Goal: Task Accomplishment & Management: Complete application form

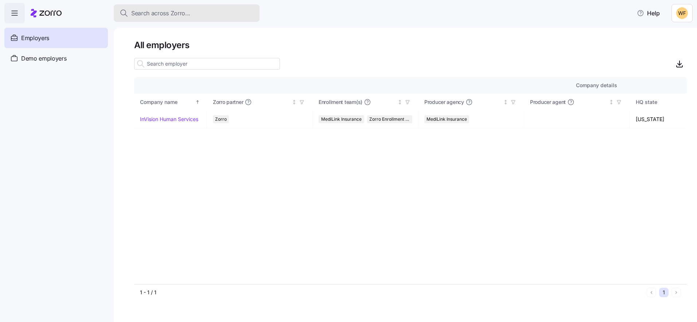
click at [147, 13] on span "Search across Zorro..." at bounding box center [160, 13] width 59 height 9
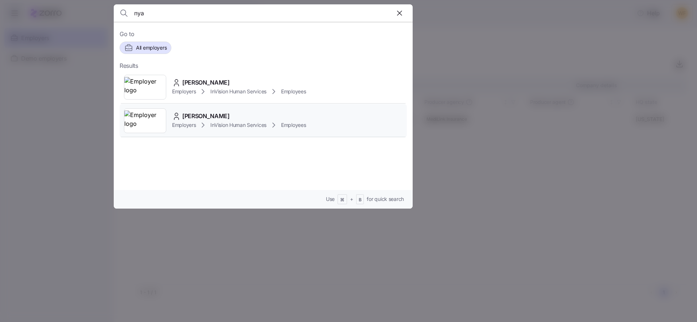
type input "nya"
click at [226, 117] on div "[PERSON_NAME]" at bounding box center [239, 116] width 134 height 9
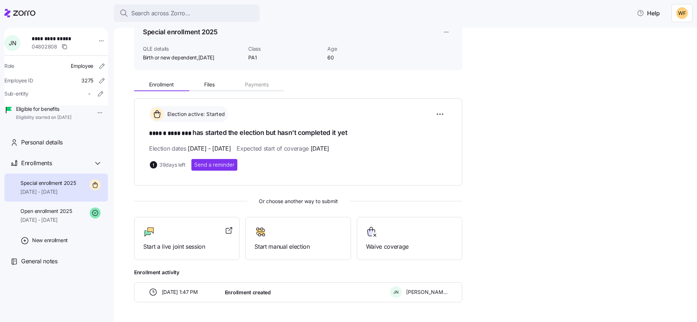
scroll to position [46, 0]
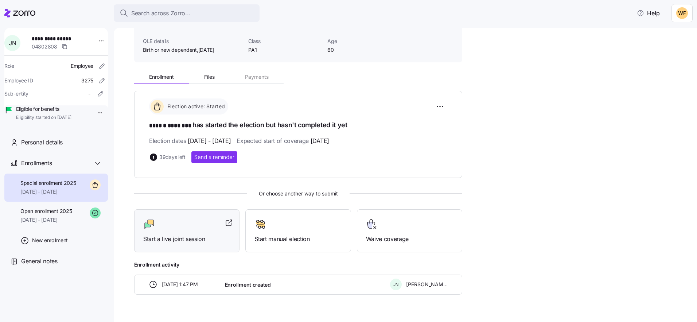
click at [192, 224] on div at bounding box center [186, 224] width 87 height 12
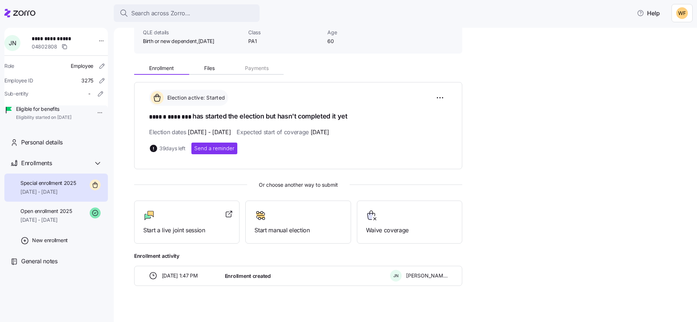
scroll to position [56, 0]
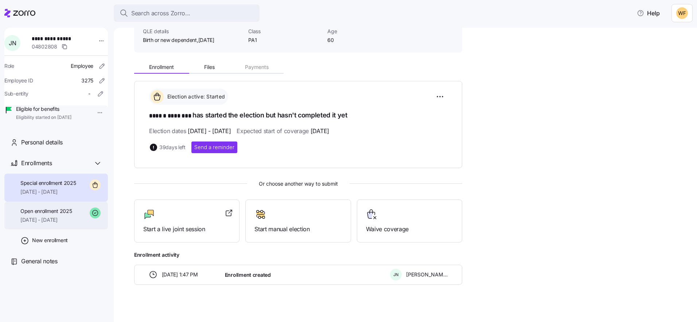
click at [66, 215] on span "Open enrollment 2025" at bounding box center [45, 210] width 51 height 7
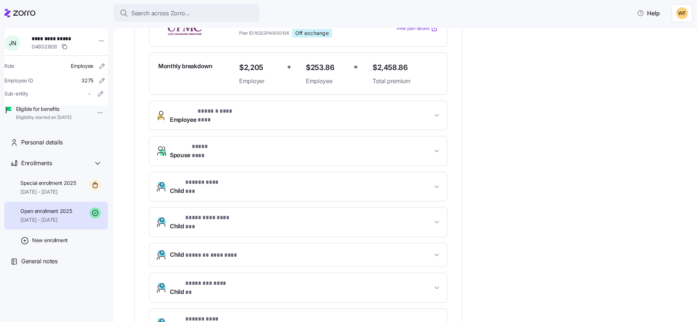
scroll to position [230, 0]
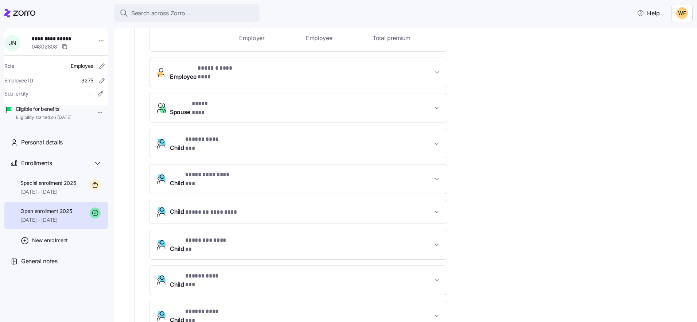
click at [434, 301] on button "Child * ***** ******* *" at bounding box center [297, 315] width 297 height 29
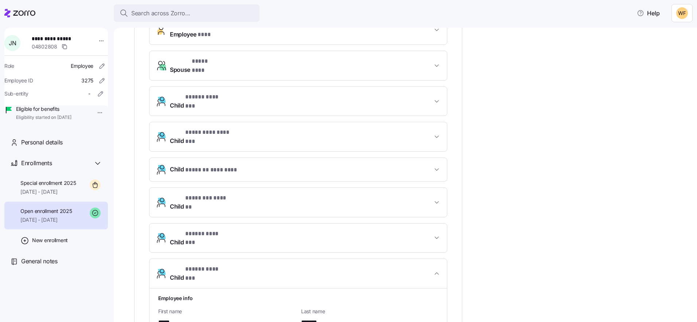
scroll to position [375, 0]
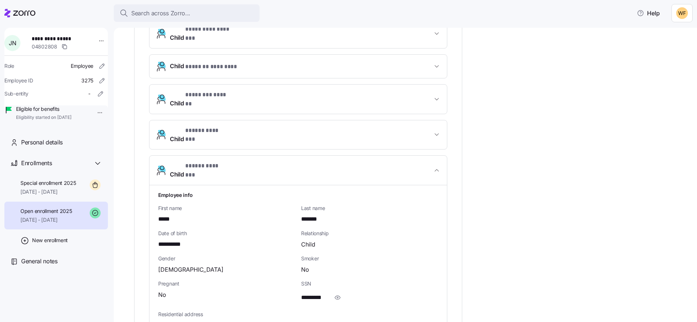
click at [437, 131] on icon "button" at bounding box center [436, 134] width 7 height 7
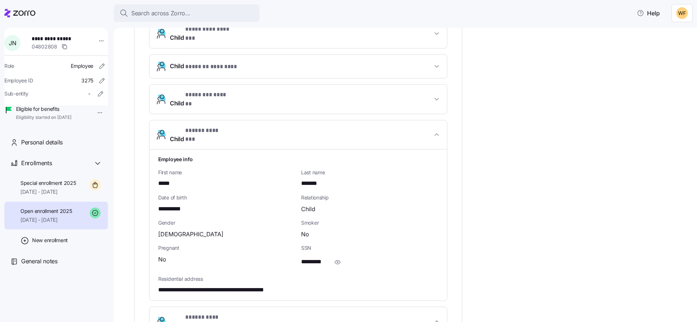
click at [437, 120] on button "Child * ***** ******* *" at bounding box center [297, 135] width 297 height 30
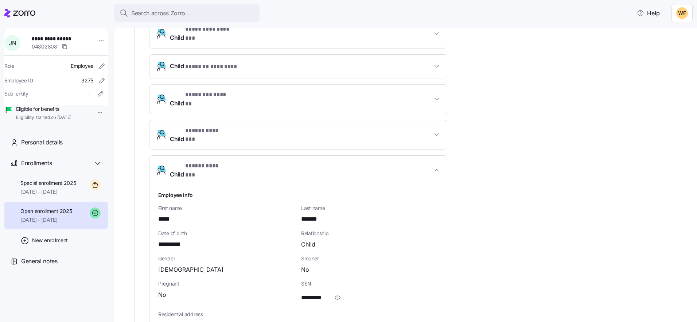
click at [440, 167] on icon "button" at bounding box center [436, 170] width 7 height 7
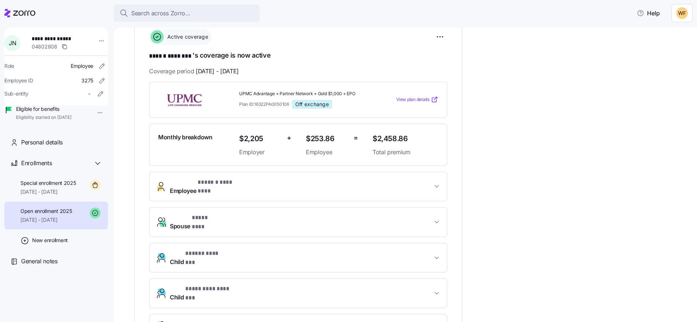
scroll to position [0, 0]
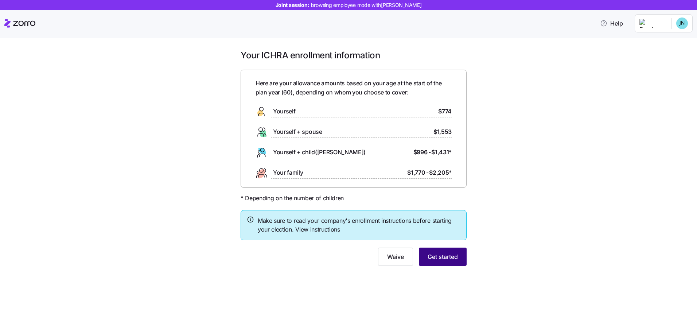
click at [452, 257] on span "Get started" at bounding box center [443, 256] width 30 height 9
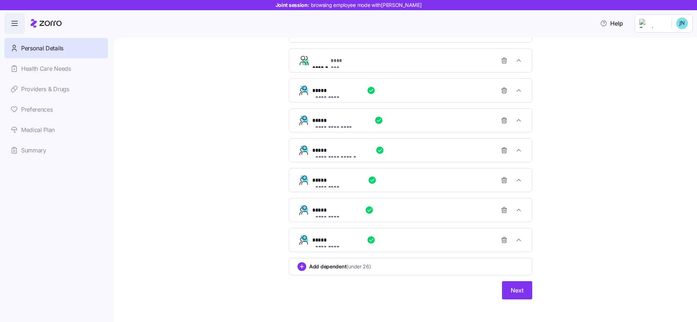
scroll to position [325, 0]
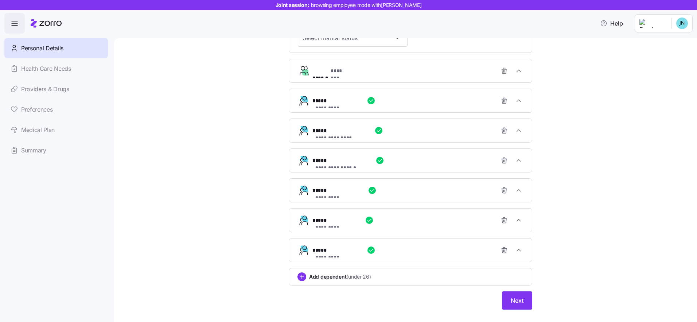
click at [323, 274] on span "Add dependent (under 26)" at bounding box center [340, 276] width 62 height 7
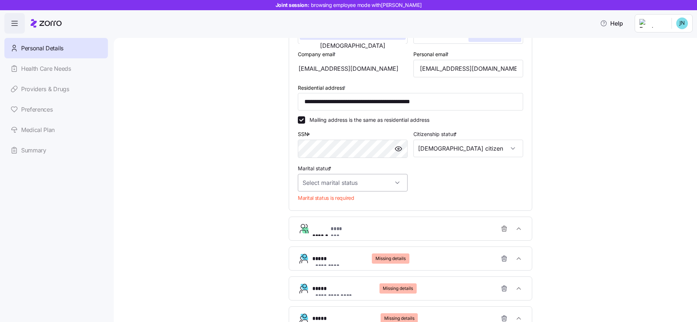
scroll to position [148, 0]
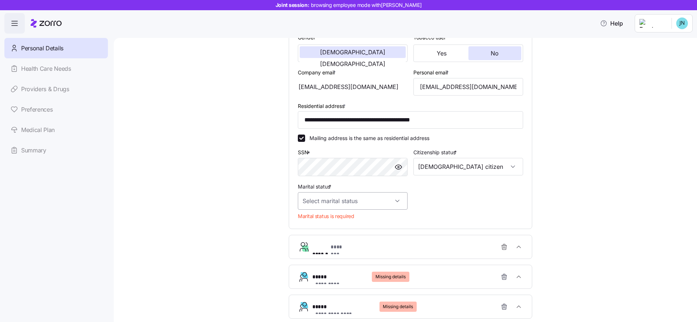
click at [322, 198] on input "Marital status *" at bounding box center [353, 200] width 110 height 17
click at [320, 235] on span "Married" at bounding box center [313, 238] width 19 height 8
type input "Married"
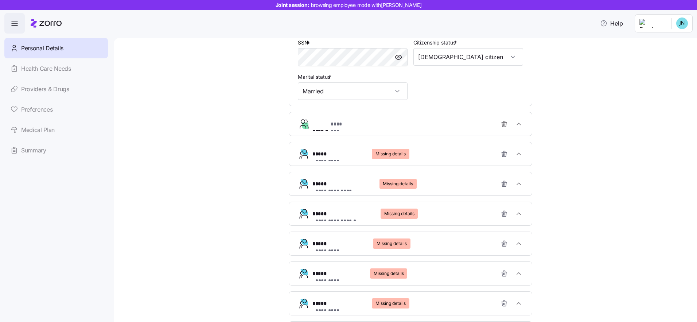
scroll to position [276, 0]
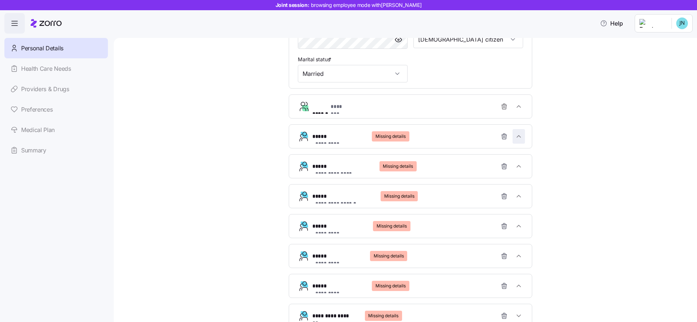
click at [517, 136] on icon "button" at bounding box center [518, 136] width 7 height 7
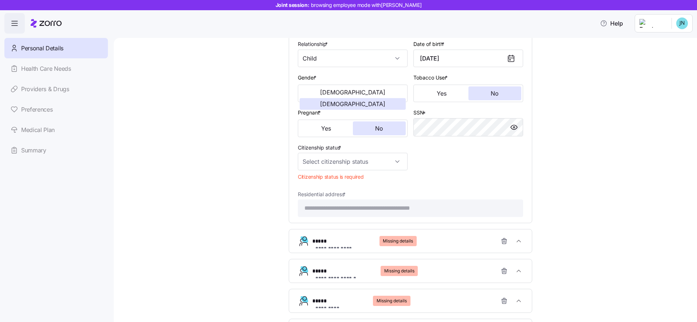
scroll to position [426, 0]
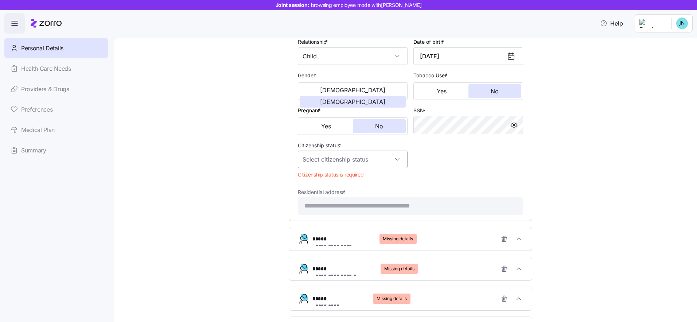
click at [377, 158] on input "Citizenship status *" at bounding box center [353, 159] width 110 height 17
click at [560, 194] on div "**********" at bounding box center [410, 154] width 553 height 1061
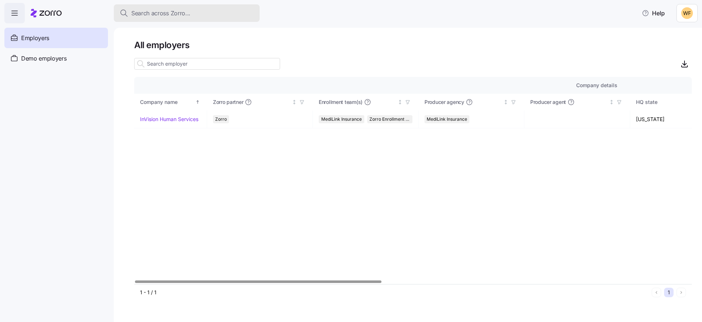
click at [188, 18] on button "Search across Zorro..." at bounding box center [187, 12] width 146 height 17
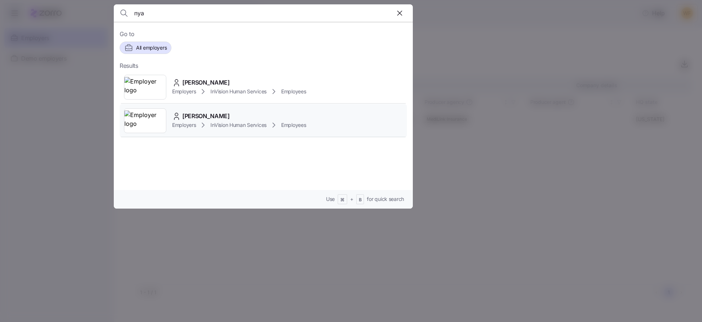
type input "nya"
click at [219, 113] on span "[PERSON_NAME]" at bounding box center [205, 116] width 47 height 9
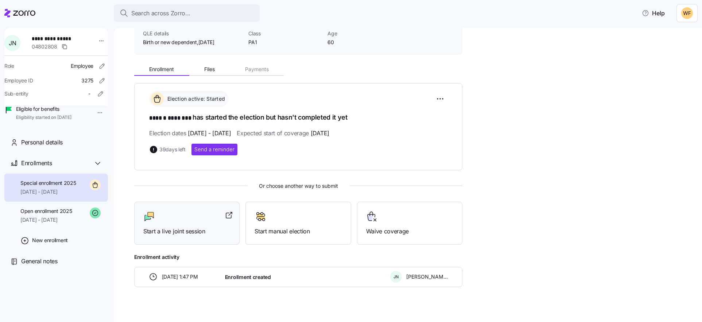
scroll to position [62, 0]
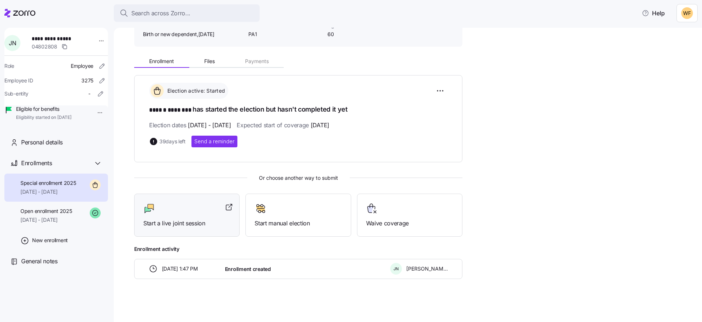
click at [198, 207] on div at bounding box center [186, 209] width 87 height 12
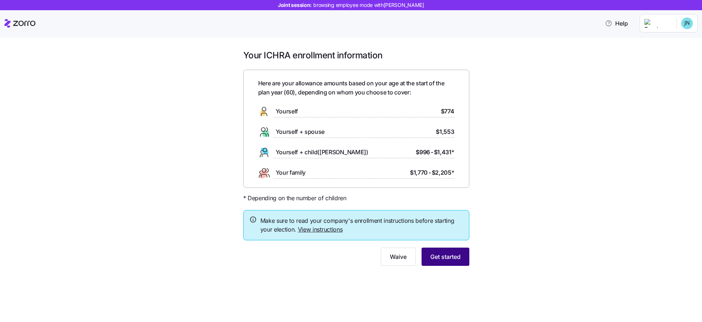
click at [461, 253] on button "Get started" at bounding box center [445, 256] width 48 height 18
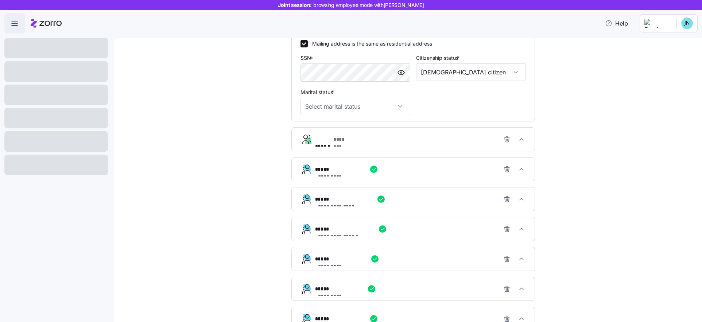
scroll to position [325, 0]
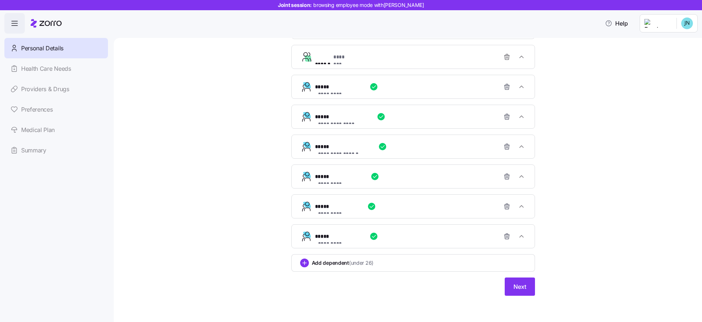
click at [442, 263] on div "Add dependent (under 26)" at bounding box center [413, 262] width 226 height 9
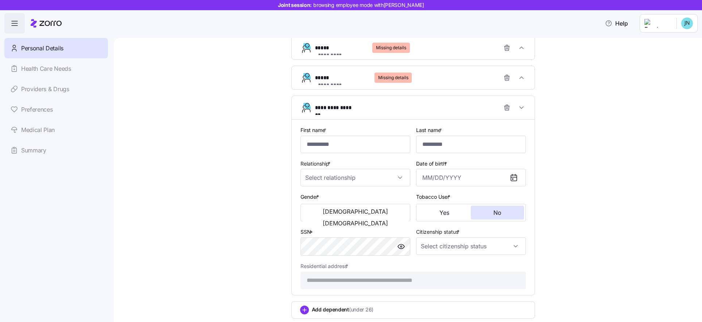
scroll to position [502, 0]
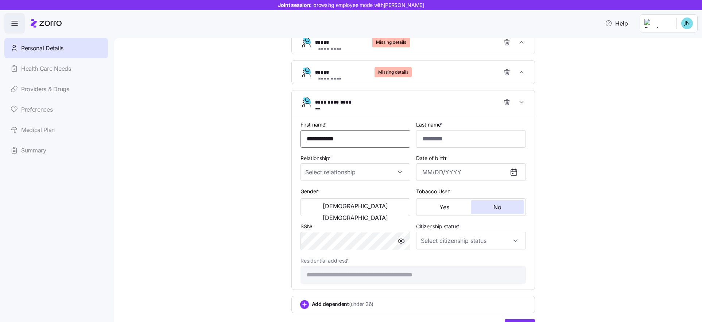
type input "**********"
type input "*******"
click at [360, 171] on input "Relationship *" at bounding box center [355, 171] width 110 height 17
click at [346, 197] on div "Child" at bounding box center [352, 194] width 104 height 15
type input "Child"
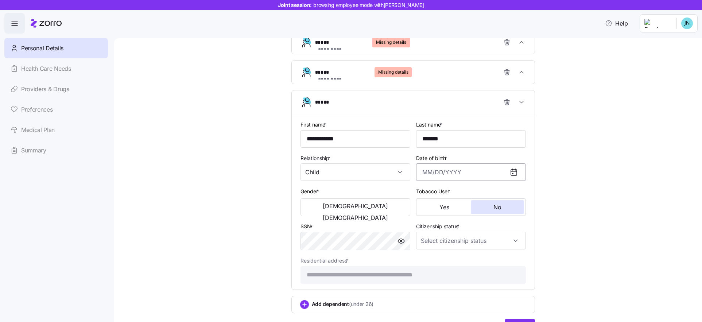
click at [420, 171] on input "Date of birth *" at bounding box center [471, 171] width 110 height 17
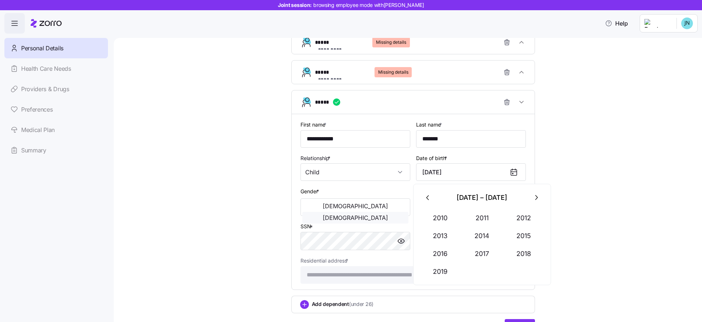
type input "December 31, 2010"
click at [375, 215] on span "[DEMOGRAPHIC_DATA]" at bounding box center [355, 218] width 65 height 6
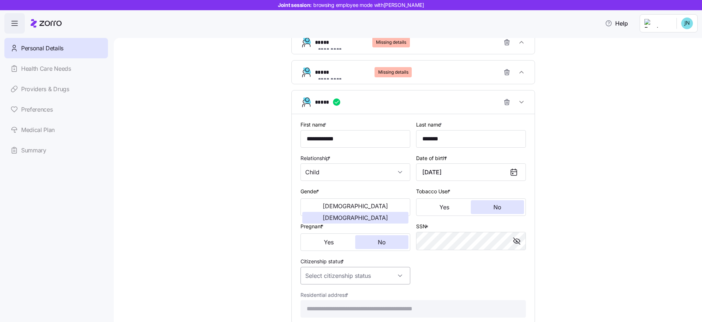
click at [343, 274] on input "Citizenship status *" at bounding box center [355, 275] width 110 height 17
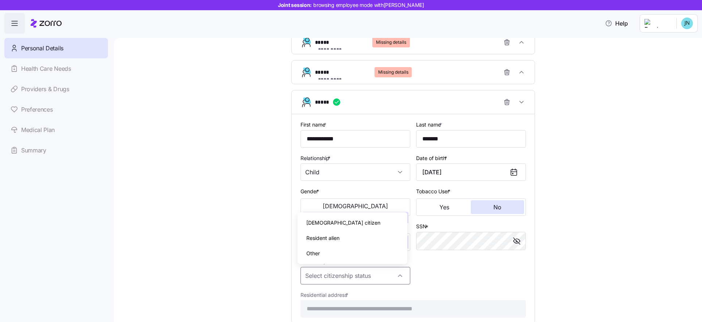
click at [333, 252] on div "Other" at bounding box center [352, 253] width 104 height 15
type input "Other"
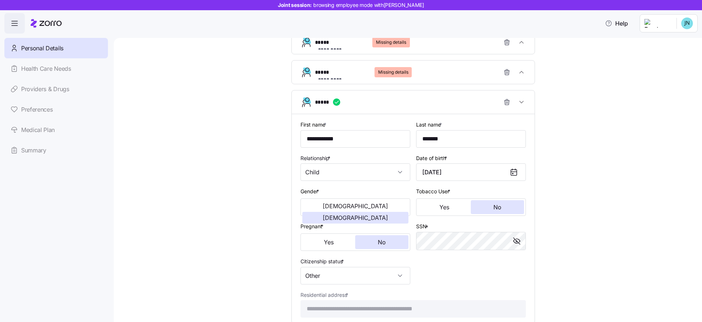
click at [477, 285] on div "**********" at bounding box center [412, 218] width 231 height 203
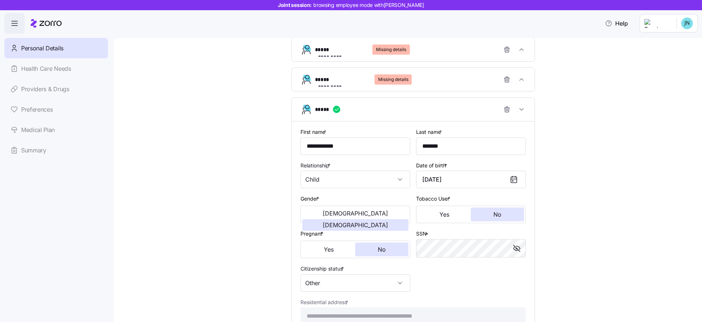
scroll to position [441, 0]
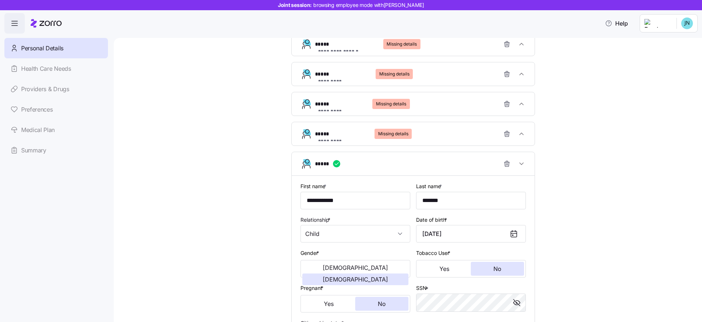
click at [428, 132] on div "**********" at bounding box center [416, 133] width 202 height 15
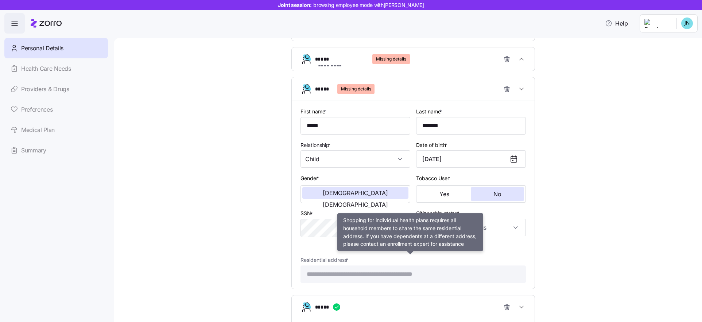
scroll to position [493, 0]
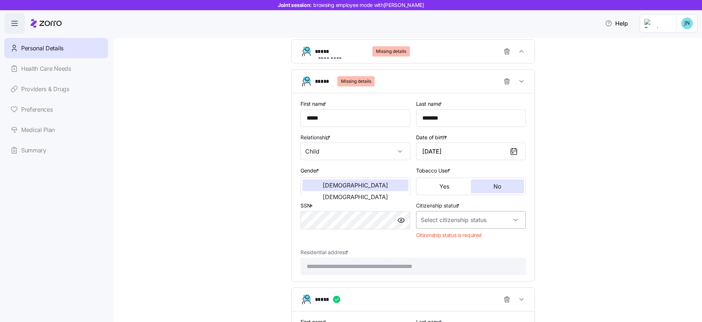
click at [473, 218] on input "Citizenship status *" at bounding box center [471, 219] width 110 height 17
click at [461, 239] on div "[DEMOGRAPHIC_DATA] citizen" at bounding box center [468, 241] width 104 height 15
type input "[DEMOGRAPHIC_DATA] citizen"
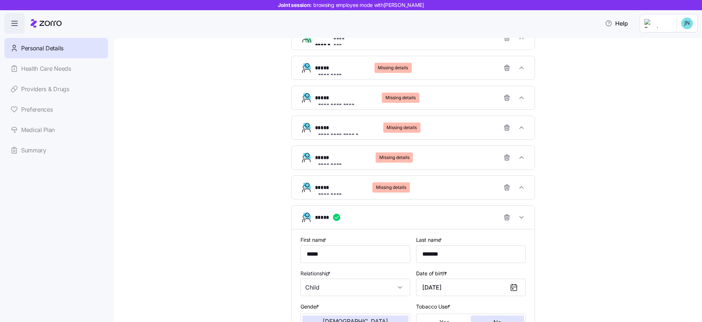
scroll to position [356, 0]
click at [446, 186] on div "**********" at bounding box center [416, 188] width 202 height 15
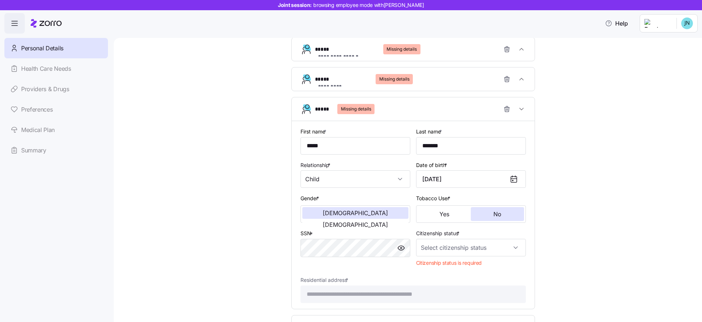
scroll to position [486, 0]
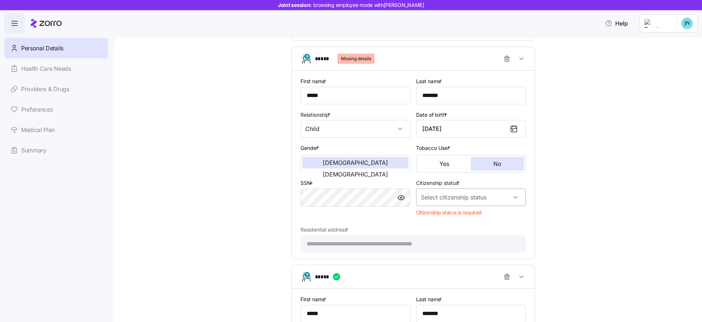
click at [458, 200] on input "Citizenship status *" at bounding box center [471, 196] width 110 height 17
click at [456, 220] on div "[DEMOGRAPHIC_DATA] citizen" at bounding box center [468, 219] width 104 height 15
type input "[DEMOGRAPHIC_DATA] citizen"
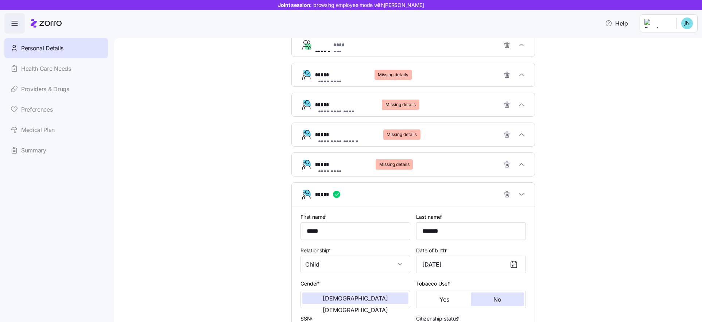
scroll to position [282, 0]
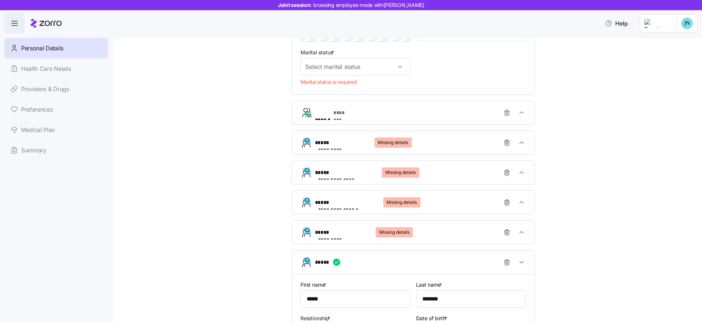
click at [445, 225] on div "**********" at bounding box center [416, 232] width 202 height 15
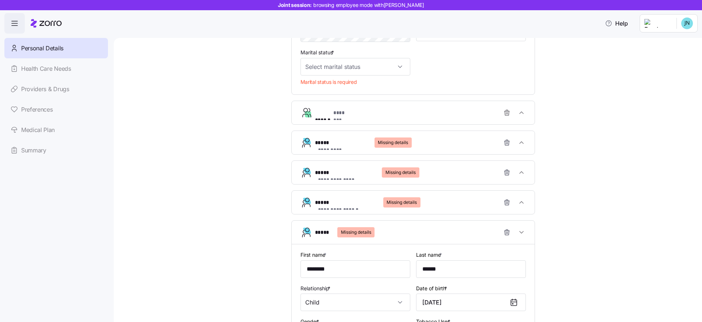
scroll to position [420, 0]
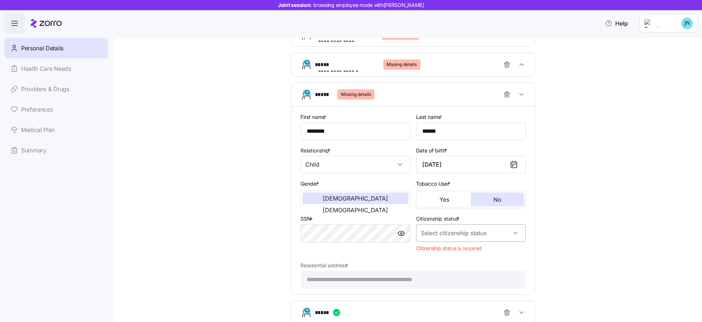
click at [463, 231] on input "Citizenship status *" at bounding box center [471, 232] width 110 height 17
click at [465, 253] on div "[DEMOGRAPHIC_DATA] citizen" at bounding box center [468, 254] width 104 height 15
type input "[DEMOGRAPHIC_DATA] citizen"
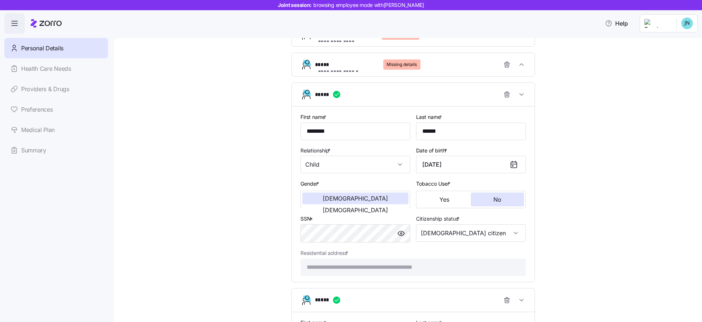
click at [436, 66] on div "**********" at bounding box center [416, 64] width 202 height 15
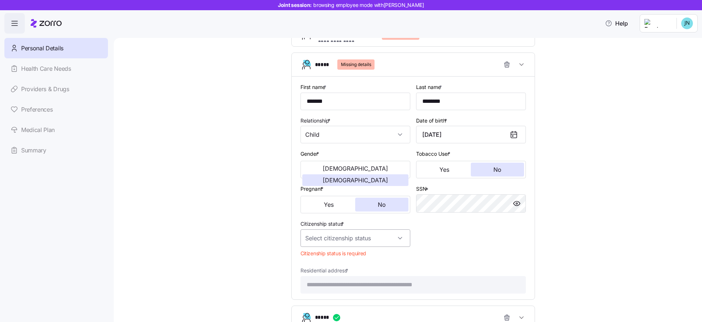
click at [385, 241] on input "Citizenship status *" at bounding box center [355, 237] width 110 height 17
click at [359, 259] on div "[DEMOGRAPHIC_DATA] citizen" at bounding box center [352, 260] width 104 height 15
type input "[DEMOGRAPHIC_DATA] citizen"
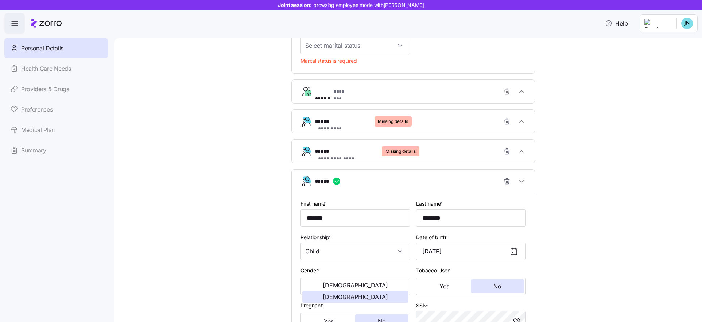
drag, startPoint x: 379, startPoint y: 147, endPoint x: 381, endPoint y: 157, distance: 10.7
click at [382, 147] on span "Missing details" at bounding box center [400, 151] width 37 height 10
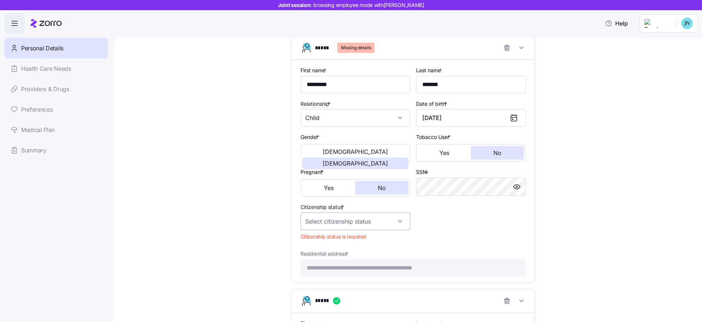
scroll to position [426, 0]
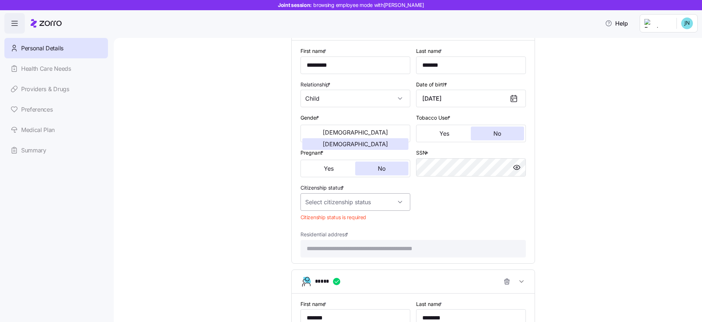
click at [368, 202] on input "Citizenship status *" at bounding box center [355, 201] width 110 height 17
click at [363, 222] on div "[DEMOGRAPHIC_DATA] citizen" at bounding box center [352, 224] width 104 height 15
type input "[DEMOGRAPHIC_DATA] citizen"
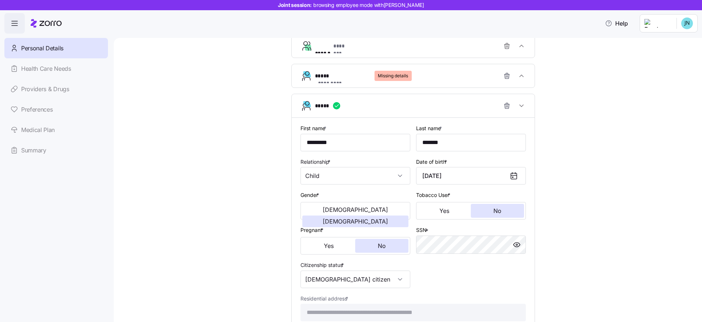
scroll to position [310, 0]
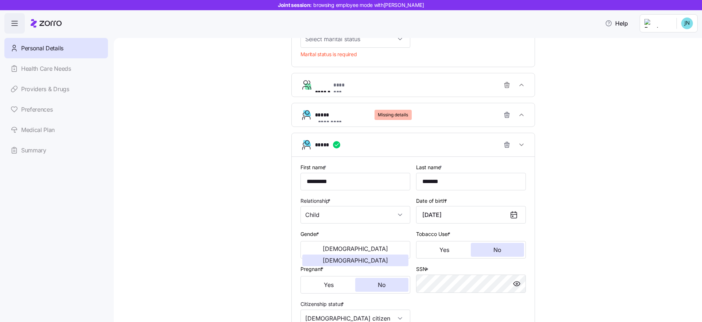
click at [419, 114] on div "**********" at bounding box center [416, 115] width 202 height 15
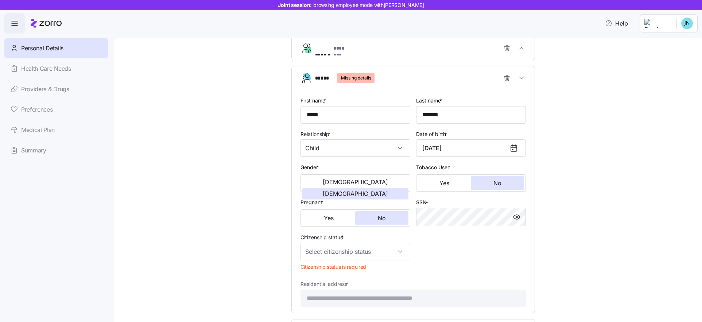
scroll to position [355, 0]
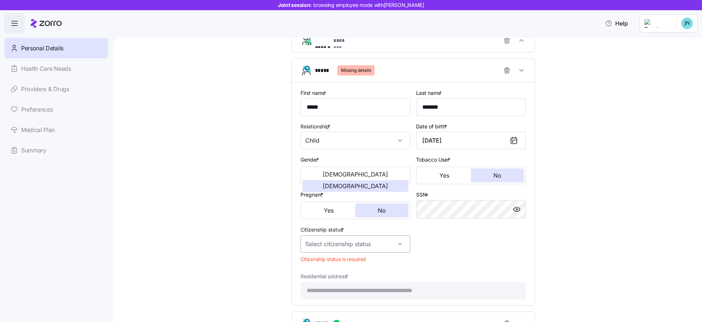
click at [363, 246] on input "Citizenship status *" at bounding box center [355, 243] width 110 height 17
click at [355, 263] on div "[DEMOGRAPHIC_DATA] citizen" at bounding box center [352, 265] width 104 height 15
type input "[DEMOGRAPHIC_DATA] citizen"
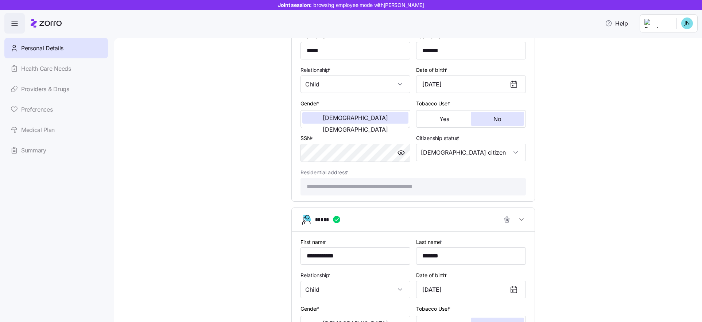
scroll to position [1733, 0]
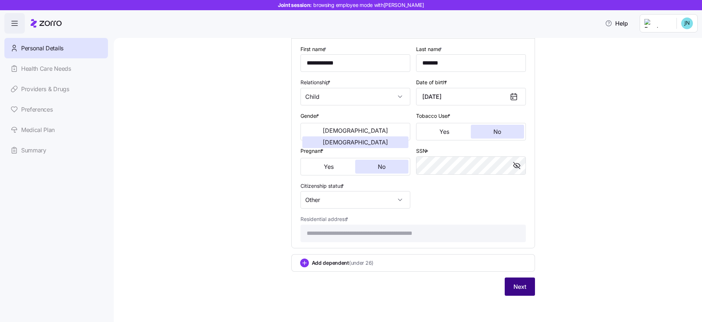
click at [508, 285] on button "Next" at bounding box center [519, 286] width 30 height 18
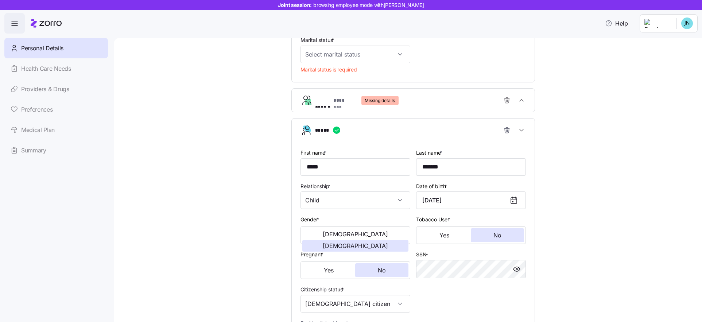
scroll to position [243, 0]
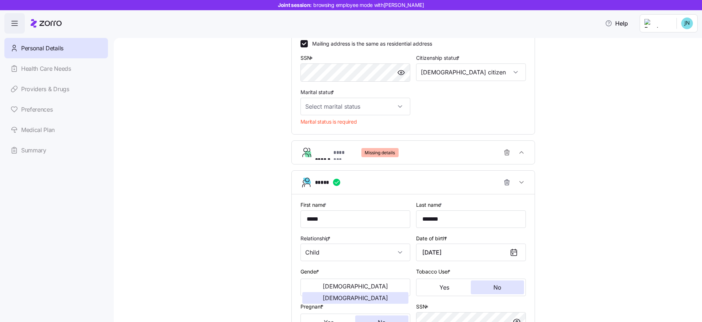
click at [418, 149] on div "****** ******** Missing details" at bounding box center [416, 152] width 202 height 15
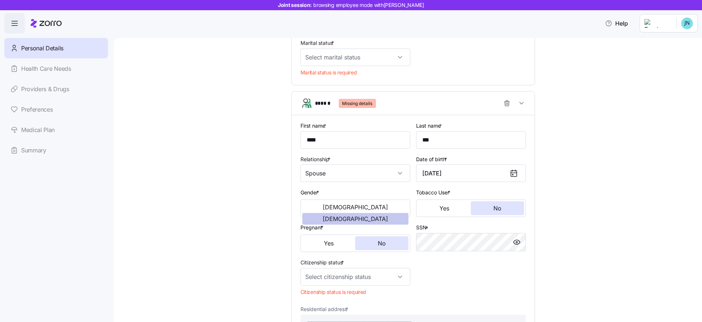
scroll to position [305, 0]
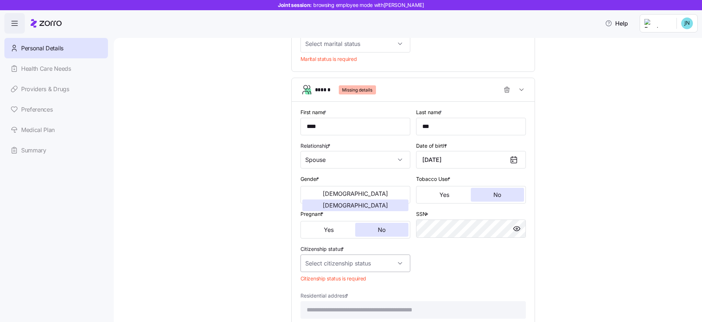
click at [370, 263] on input "Citizenship status *" at bounding box center [355, 262] width 110 height 17
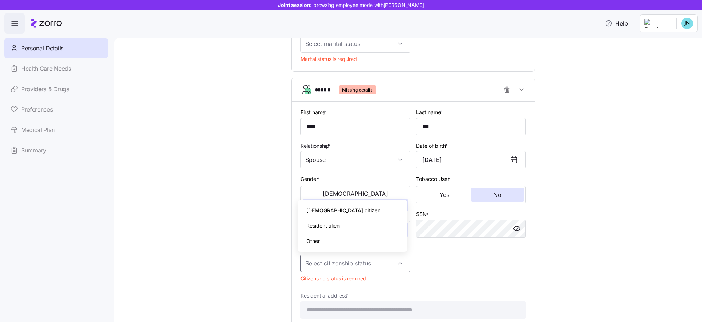
click at [322, 212] on span "[DEMOGRAPHIC_DATA] citizen" at bounding box center [343, 210] width 74 height 8
type input "[DEMOGRAPHIC_DATA] citizen"
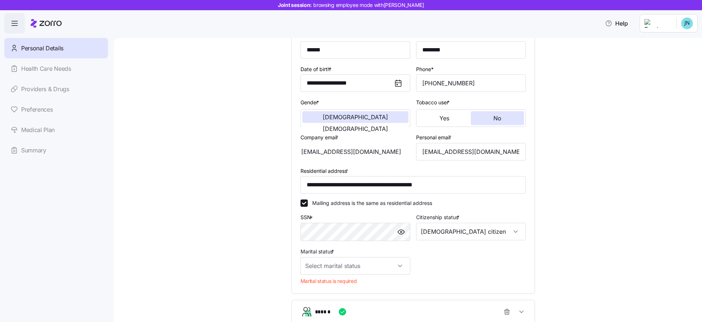
scroll to position [74, 0]
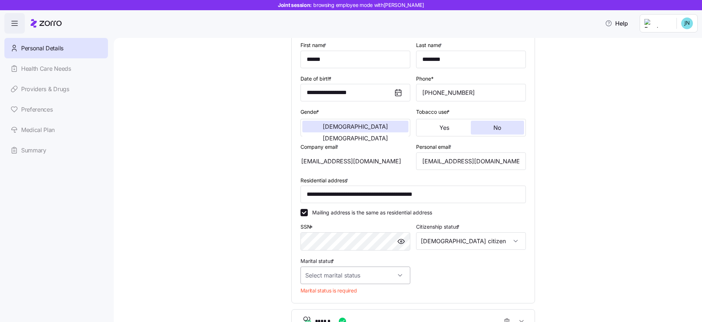
click at [358, 279] on input "Marital status *" at bounding box center [355, 274] width 110 height 17
click at [335, 240] on div "Married" at bounding box center [352, 237] width 104 height 15
type input "Married"
click at [472, 276] on div "**********" at bounding box center [412, 162] width 231 height 249
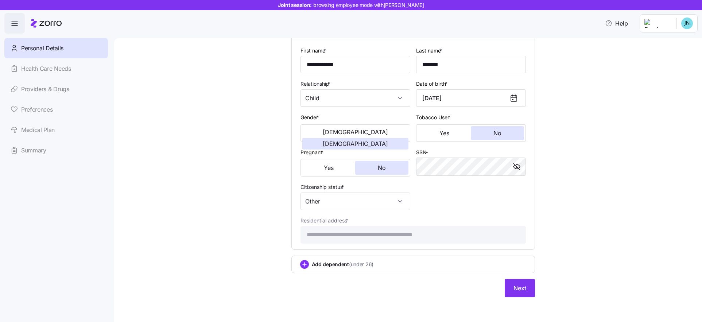
scroll to position [1930, 0]
click at [521, 284] on span "Next" at bounding box center [519, 286] width 13 height 9
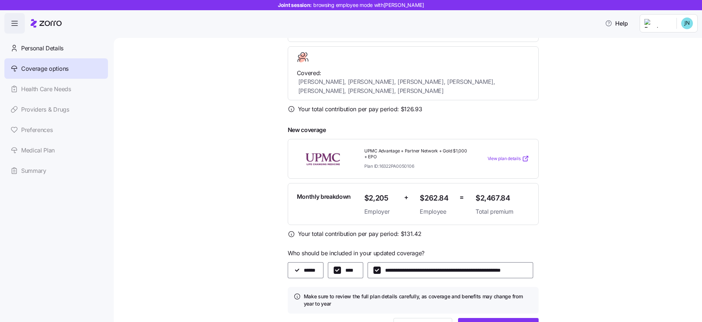
scroll to position [150, 0]
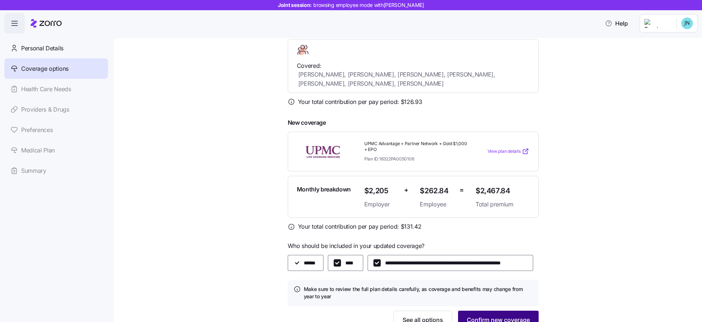
click at [511, 315] on span "Confirm new coverage" at bounding box center [498, 319] width 63 height 9
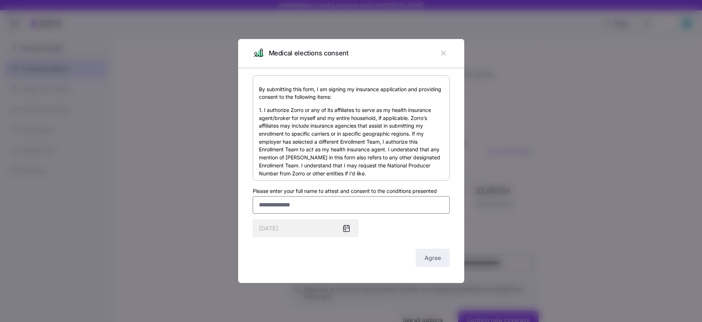
click at [353, 202] on input "Please enter your full name to attest and consent to the conditions presented" at bounding box center [351, 204] width 197 height 17
type input "**********"
click at [432, 249] on button "Agree" at bounding box center [433, 258] width 34 height 18
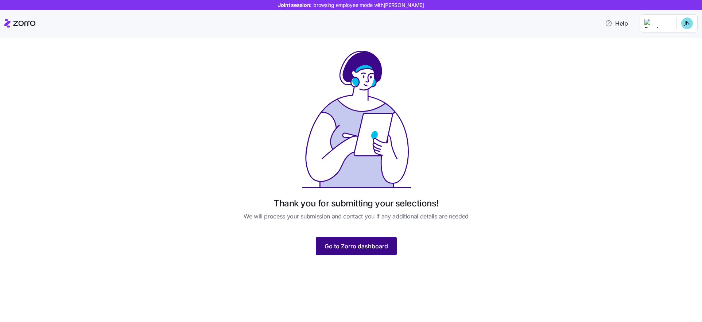
click at [380, 251] on button "Go to Zorro dashboard" at bounding box center [356, 246] width 81 height 18
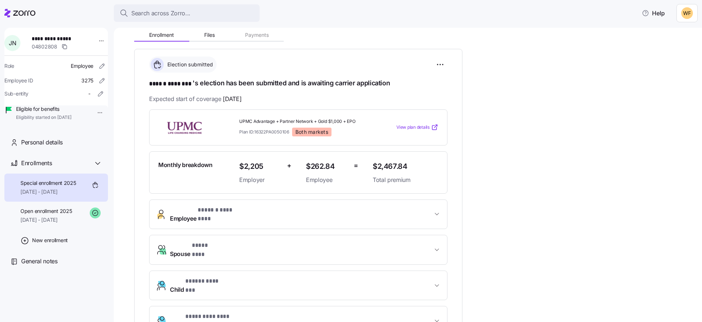
scroll to position [74, 0]
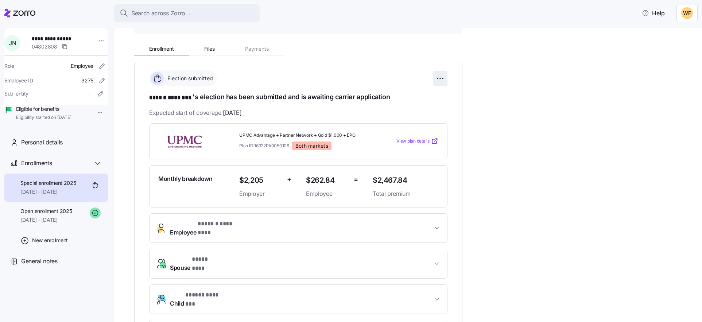
click at [439, 78] on html "**********" at bounding box center [351, 158] width 702 height 317
click at [509, 187] on html "**********" at bounding box center [351, 158] width 702 height 317
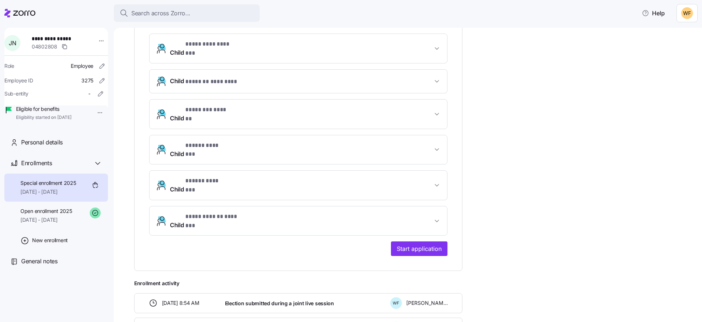
scroll to position [364, 0]
